Goal: Transaction & Acquisition: Obtain resource

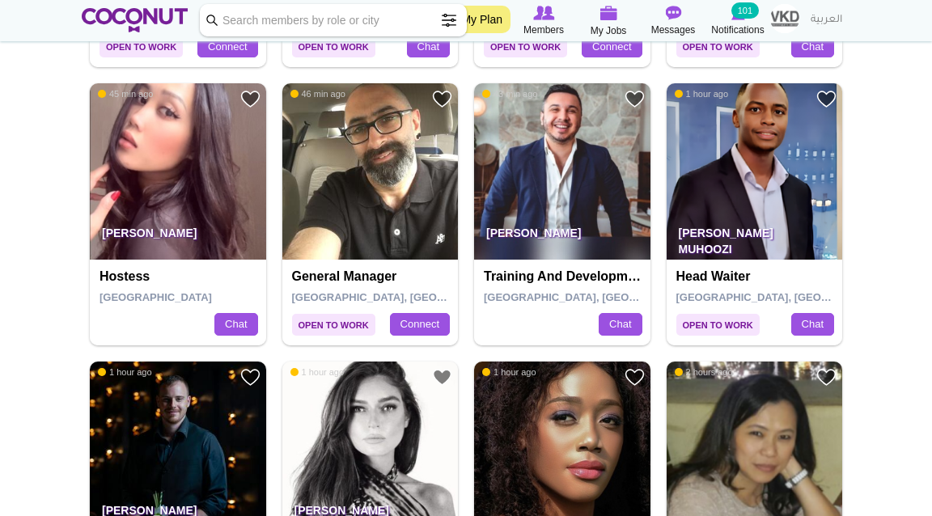
scroll to position [564, 0]
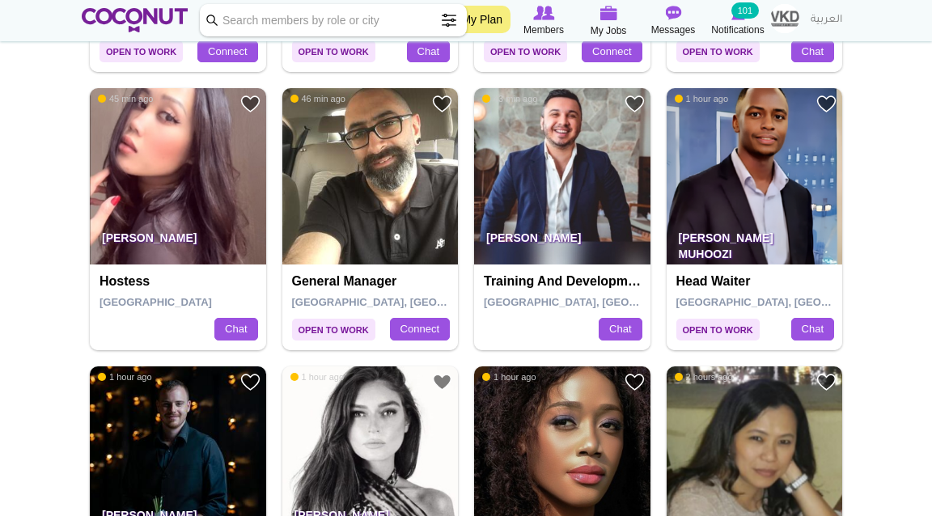
click at [803, 242] on p "[PERSON_NAME] Muhoozi" at bounding box center [754, 241] width 176 height 45
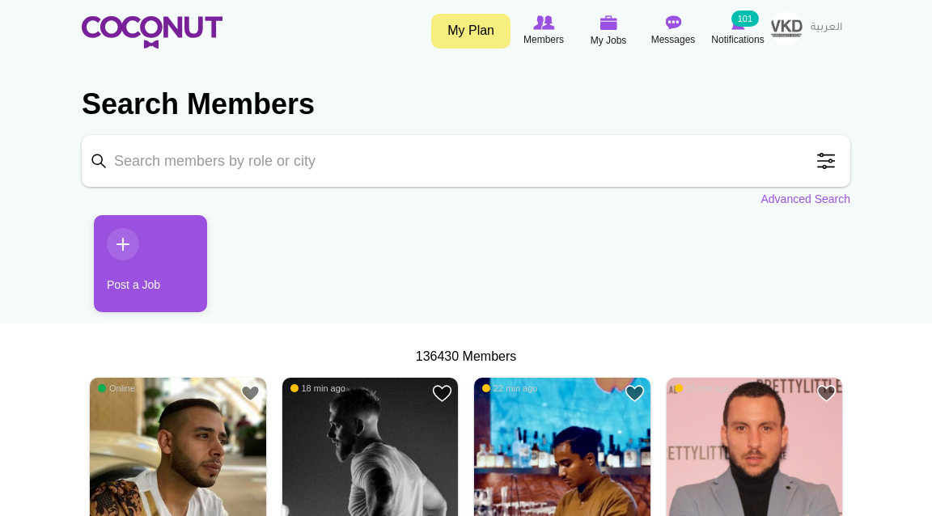
scroll to position [0, 0]
click at [827, 166] on span at bounding box center [826, 161] width 32 height 32
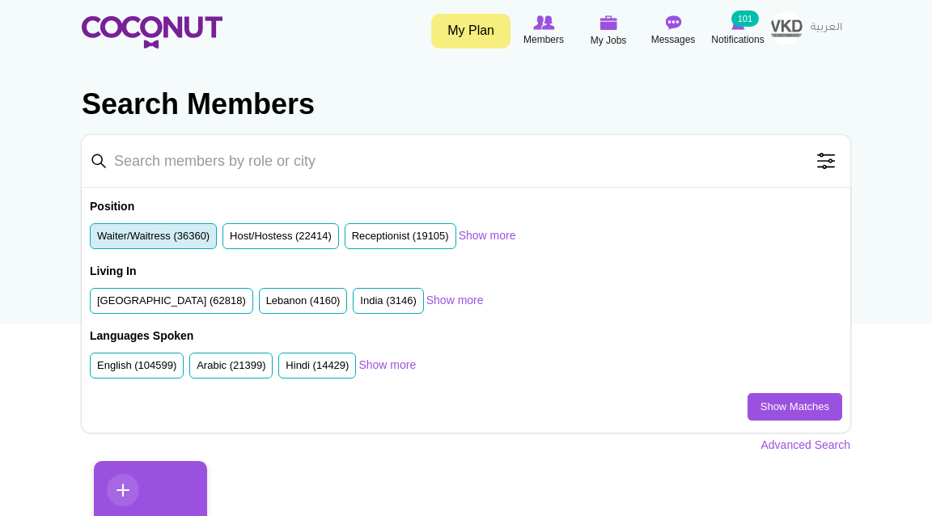
click at [163, 239] on label "Waiter/Waitress (36360)" at bounding box center [153, 236] width 112 height 15
click at [97, 239] on input "Waiter/Waitress (36360)" at bounding box center [97, 239] width 0 height 0
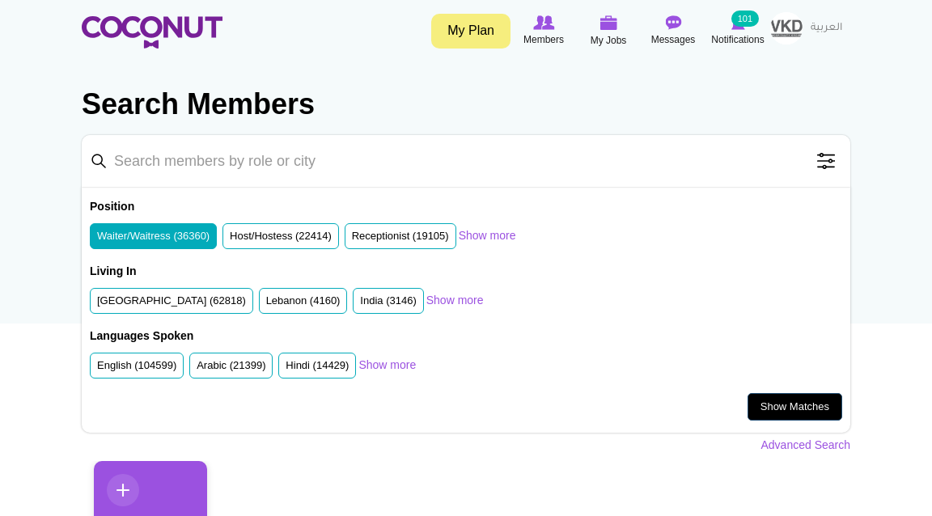
click at [767, 408] on link "Show Matches" at bounding box center [794, 406] width 95 height 27
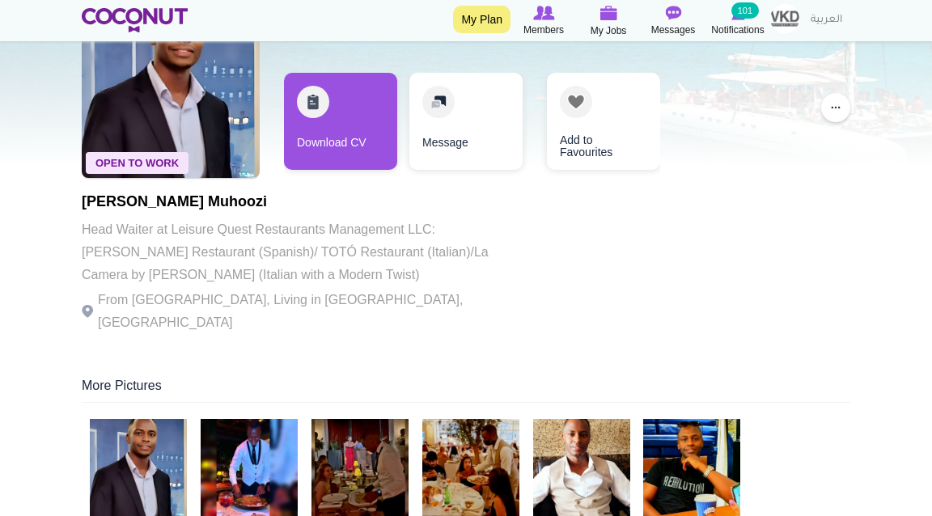
scroll to position [115, 0]
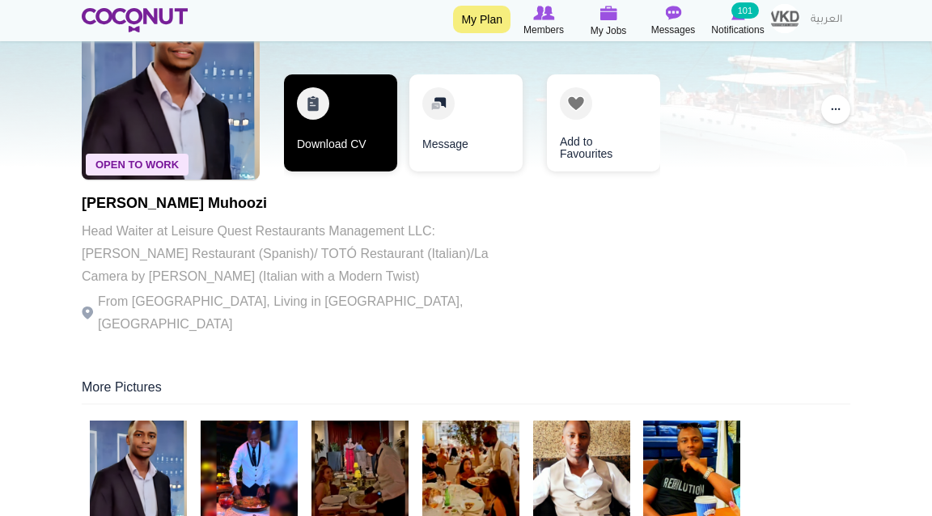
click at [326, 150] on link "Download CV" at bounding box center [340, 122] width 113 height 97
